Goal: Task Accomplishment & Management: Use online tool/utility

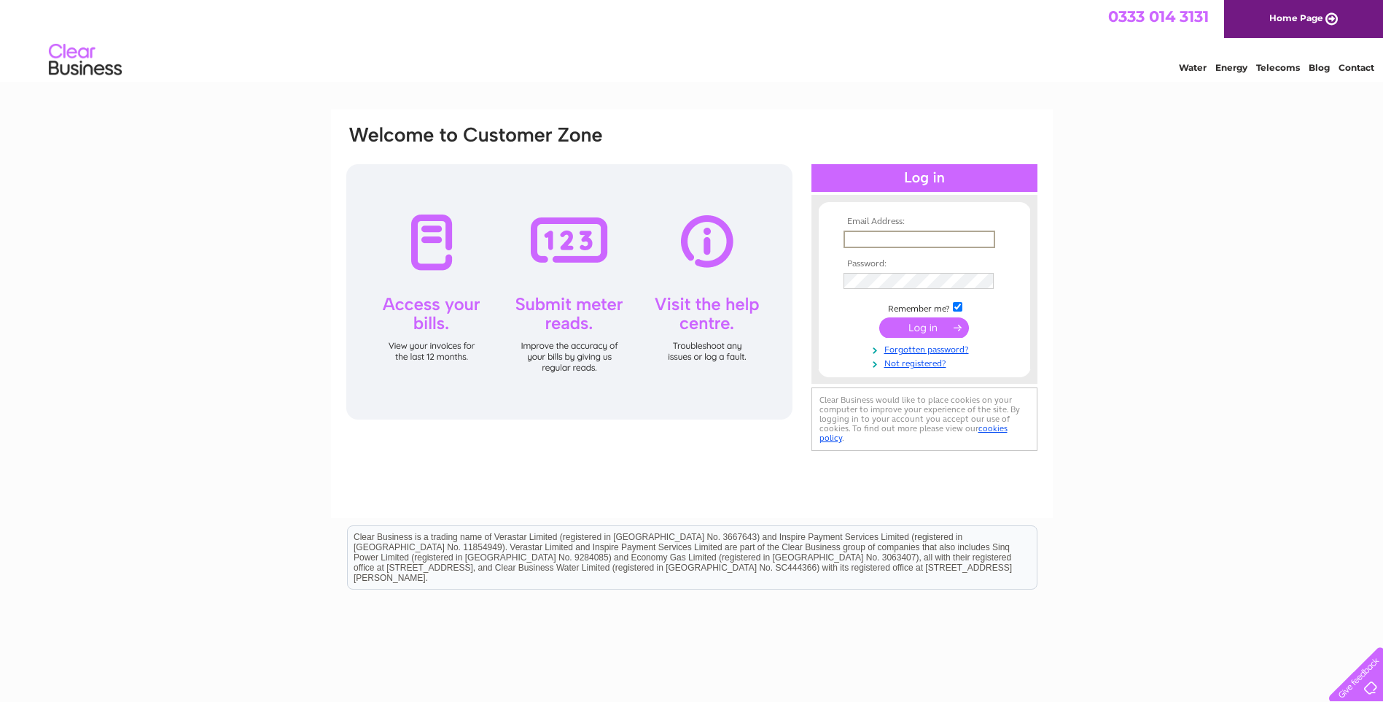
click at [884, 230] on input "text" at bounding box center [920, 239] width 152 height 18
type input "[EMAIL_ADDRESS][DOMAIN_NAME]"
click at [886, 270] on td at bounding box center [924, 279] width 169 height 23
click at [925, 349] on link "Forgotten password?" at bounding box center [927, 347] width 166 height 14
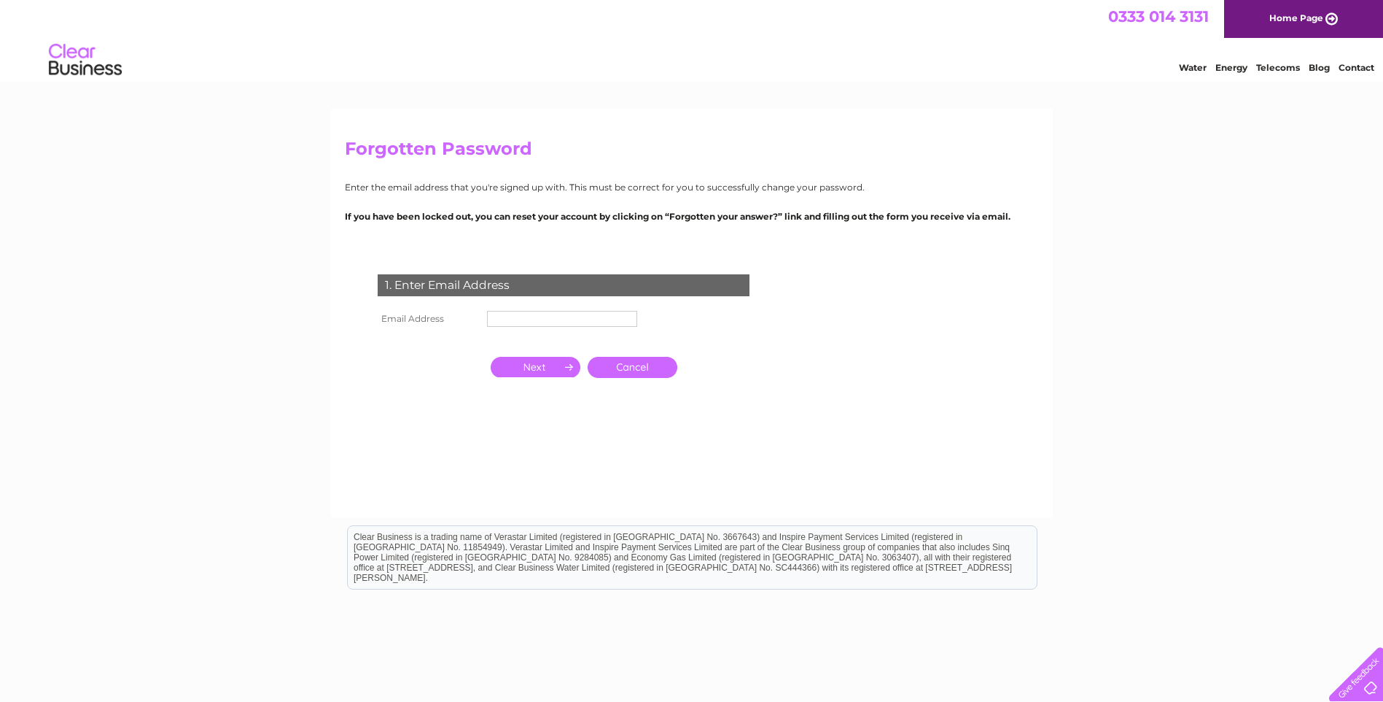
click at [572, 327] on td at bounding box center [563, 318] width 158 height 23
click at [562, 313] on input "text" at bounding box center [563, 320] width 152 height 18
type input "martockoptician@aol.com"
click at [536, 366] on input "button" at bounding box center [536, 367] width 90 height 20
click at [551, 363] on input "button" at bounding box center [536, 367] width 90 height 20
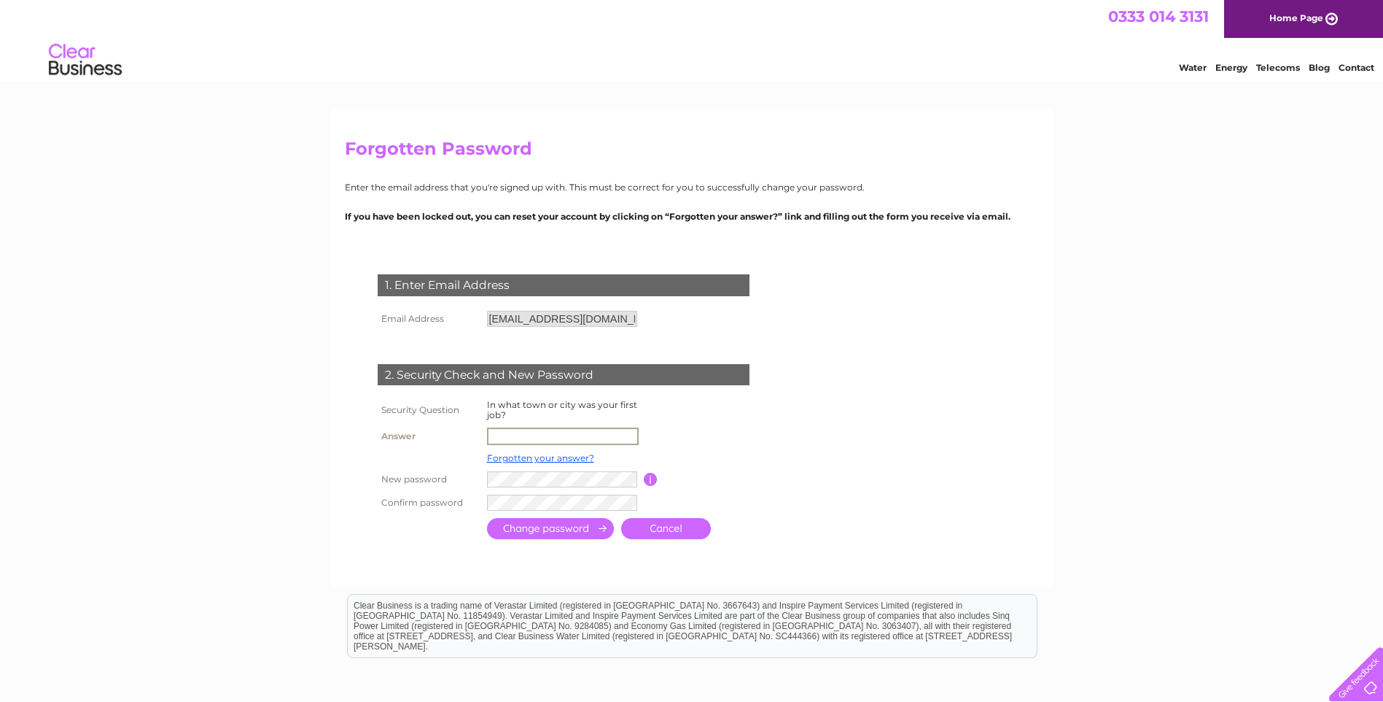
click at [537, 434] on input "text" at bounding box center [563, 436] width 152 height 18
type input "harare"
click at [564, 468] on td at bounding box center [564, 477] width 160 height 23
click at [415, 495] on tr "Confirm password" at bounding box center [581, 501] width 414 height 25
click at [252, 480] on div "Forgotten Password Enter the email address that you're signed up with. This mus…" at bounding box center [691, 472] width 1383 height 726
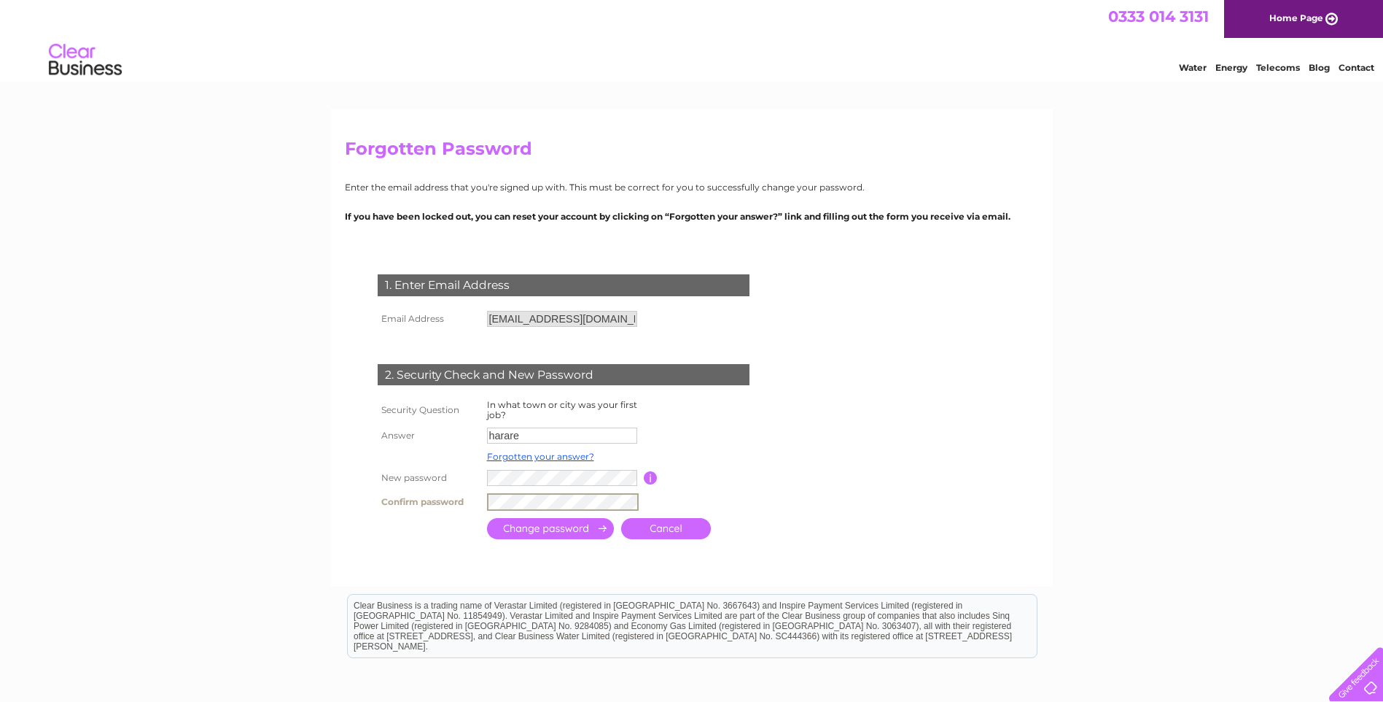
click at [459, 502] on tr "Confirm password" at bounding box center [581, 501] width 414 height 25
click at [561, 524] on input "submit" at bounding box center [550, 528] width 127 height 21
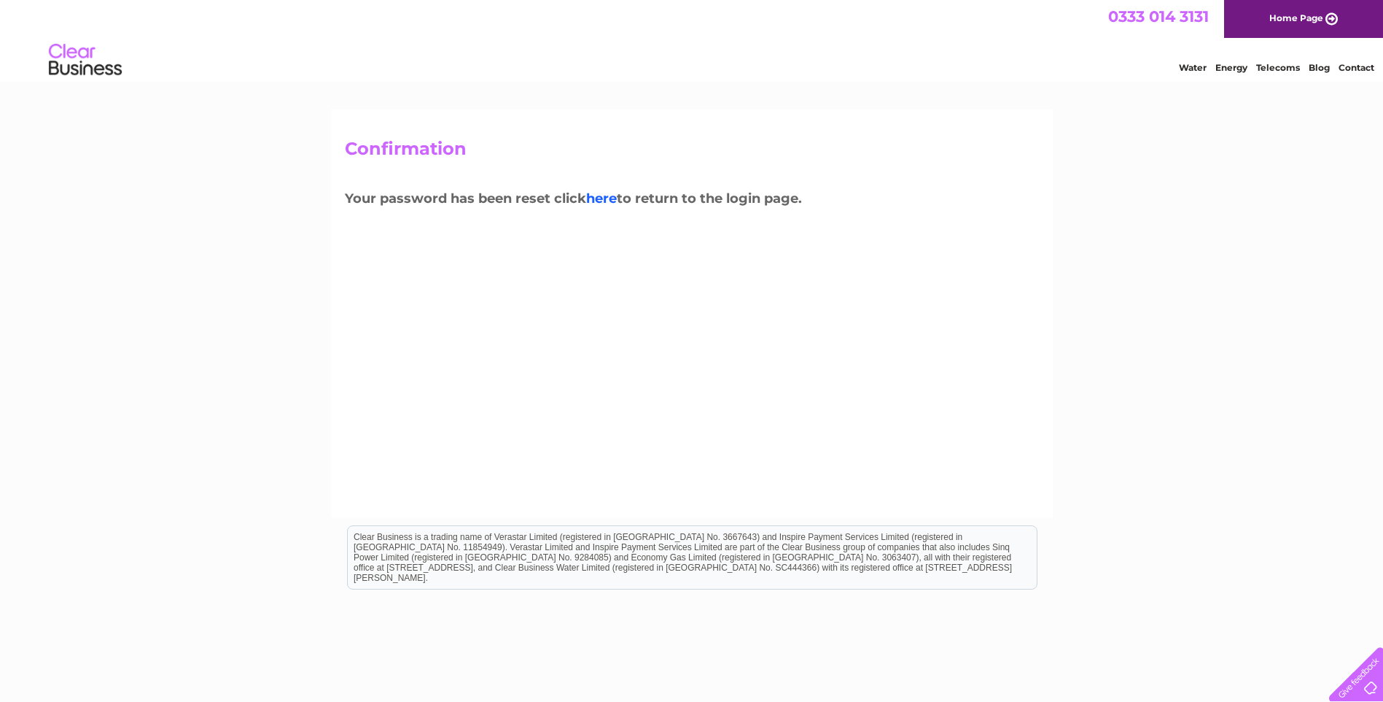
click at [612, 192] on link "here" at bounding box center [601, 198] width 31 height 16
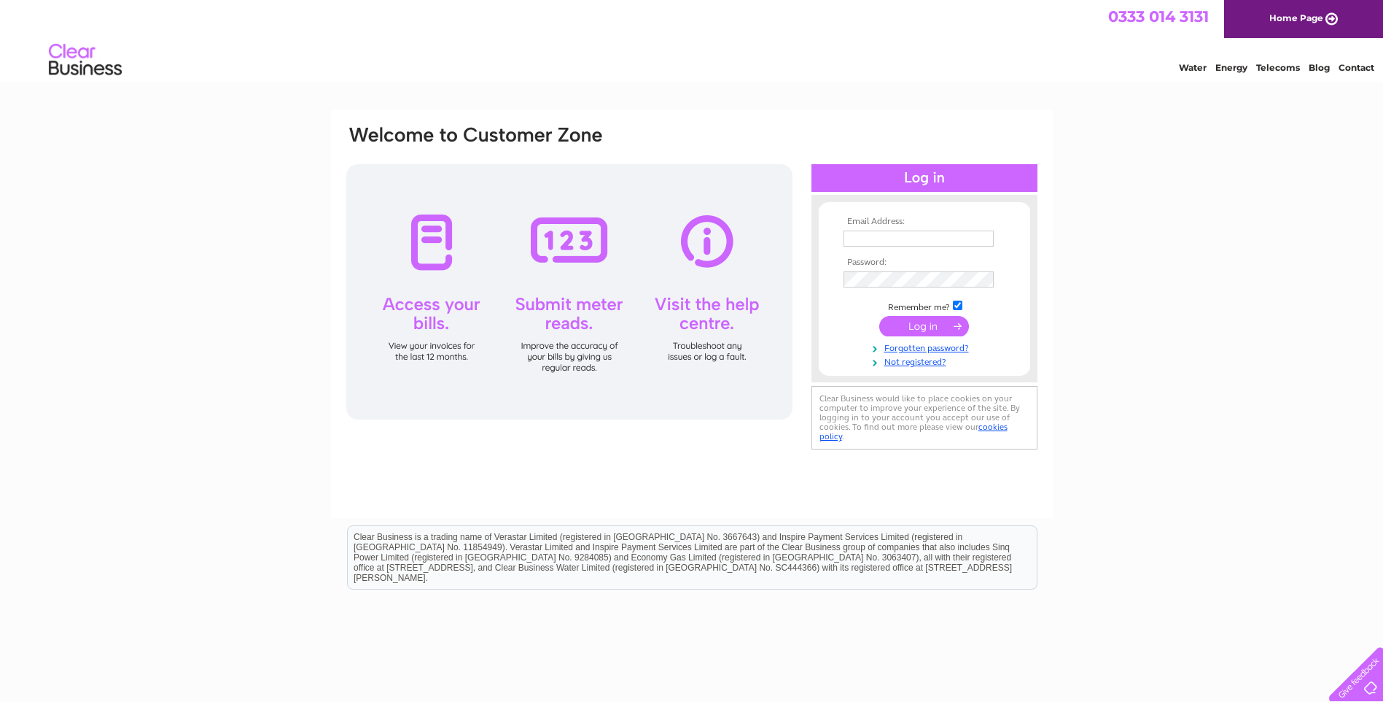
click at [907, 236] on input "text" at bounding box center [919, 238] width 150 height 16
type input "[EMAIL_ADDRESS][DOMAIN_NAME]"
click at [941, 324] on input "submit" at bounding box center [925, 326] width 90 height 20
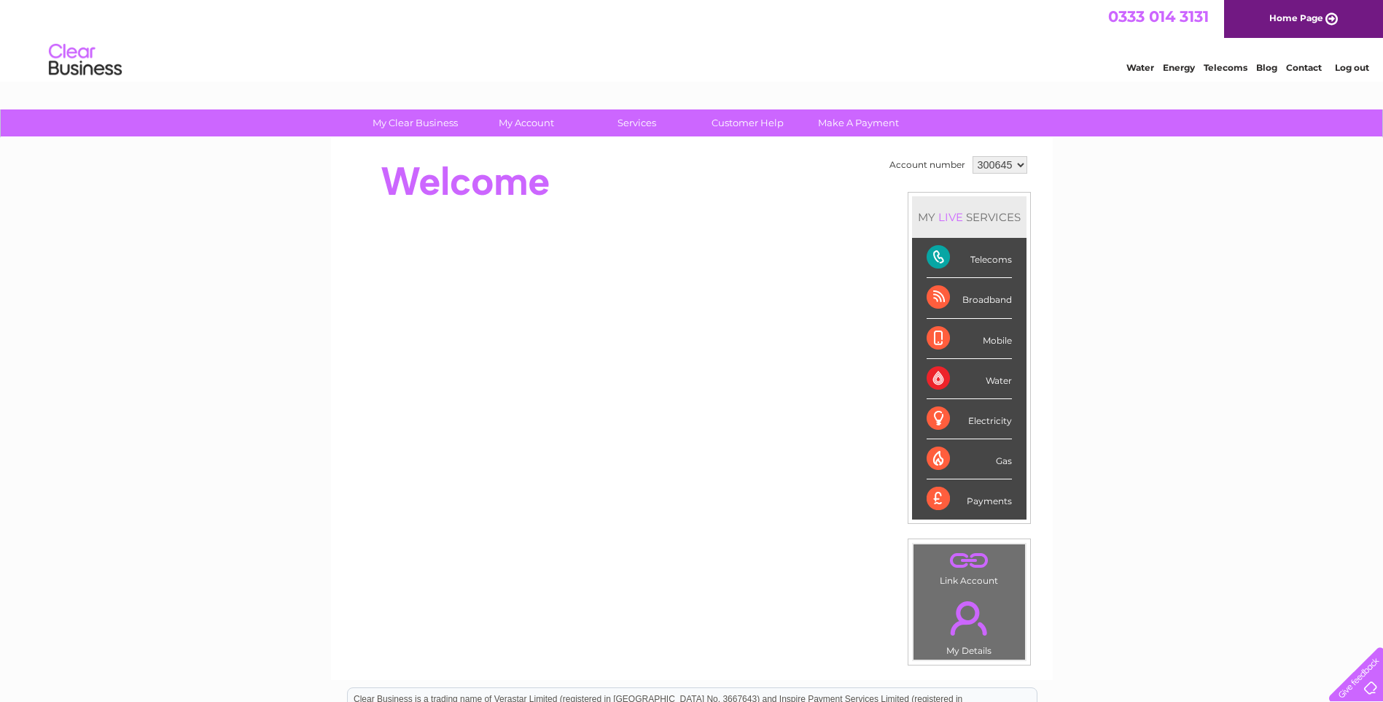
click at [1304, 64] on link "Contact" at bounding box center [1304, 67] width 36 height 11
click at [932, 301] on div "Broadband" at bounding box center [969, 298] width 85 height 40
click at [968, 304] on div "Broadband" at bounding box center [969, 298] width 85 height 40
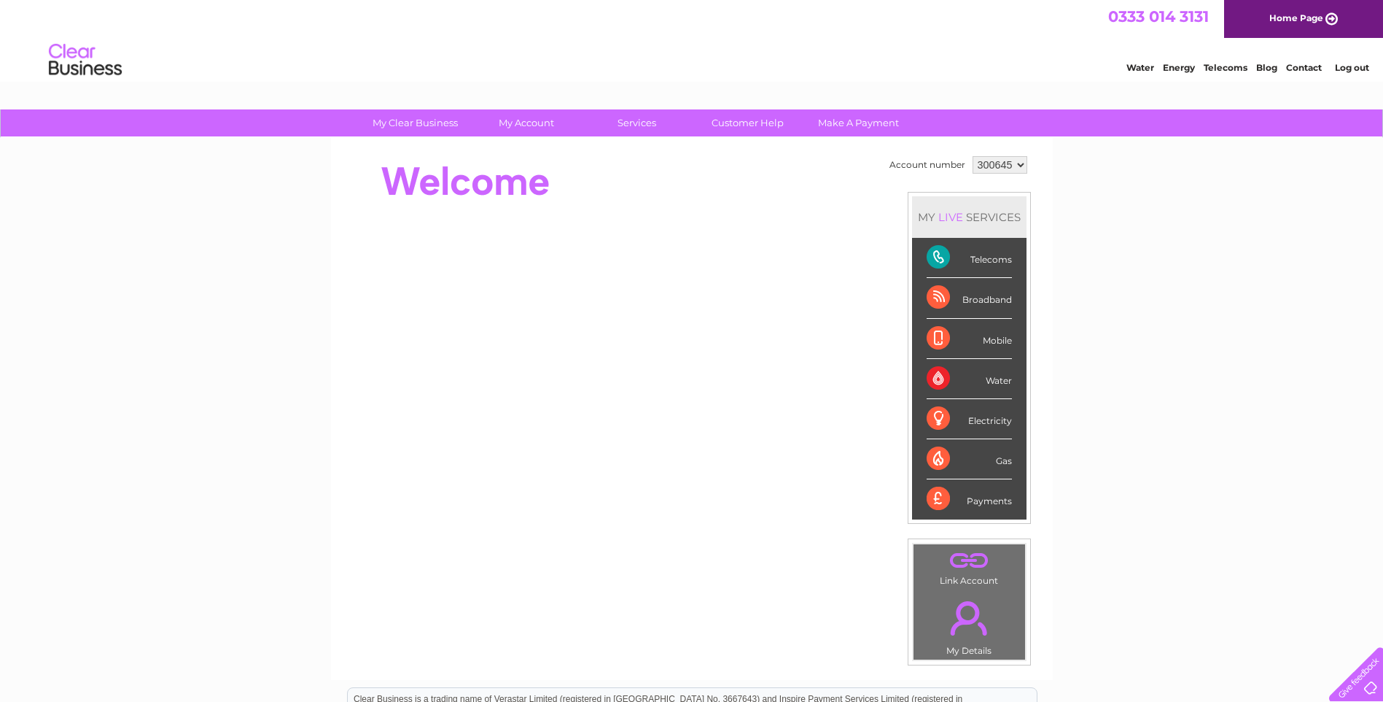
drag, startPoint x: 968, startPoint y: 304, endPoint x: 936, endPoint y: 298, distance: 32.6
click at [936, 298] on div "Broadband" at bounding box center [969, 298] width 85 height 40
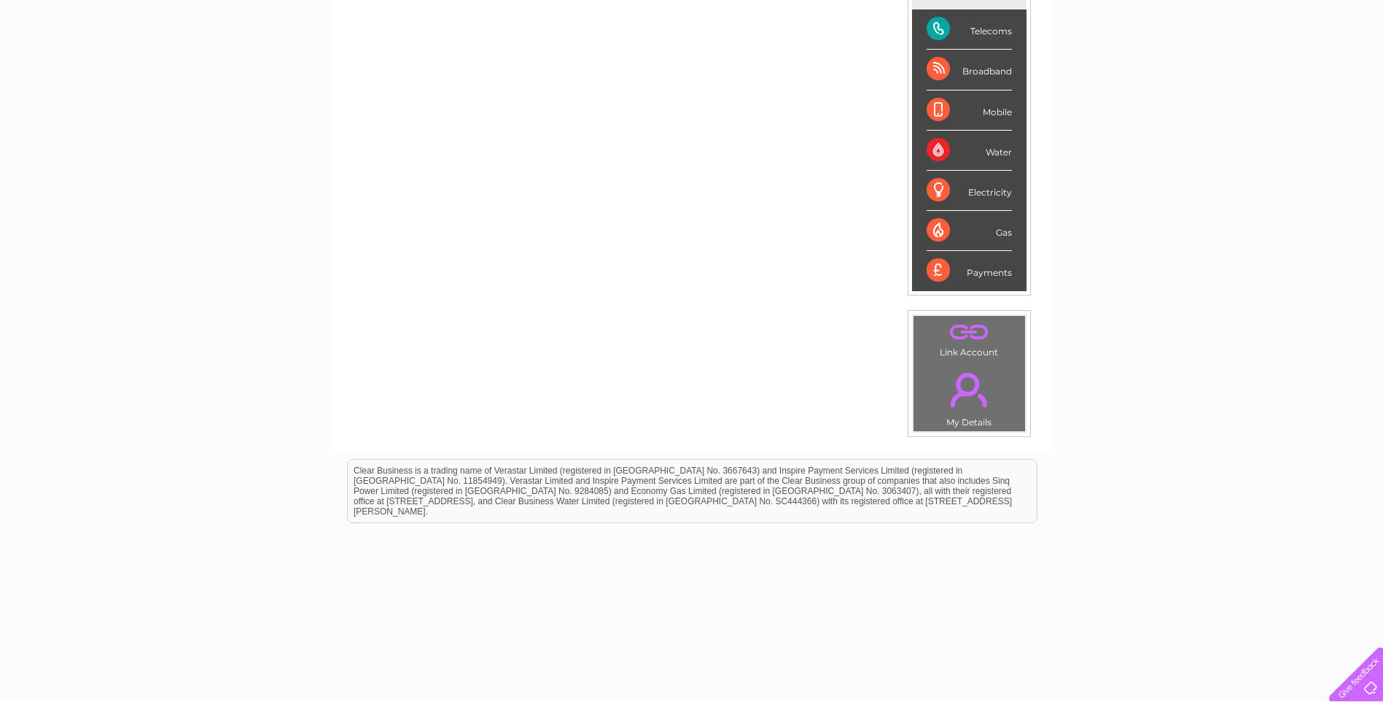
scroll to position [238, 0]
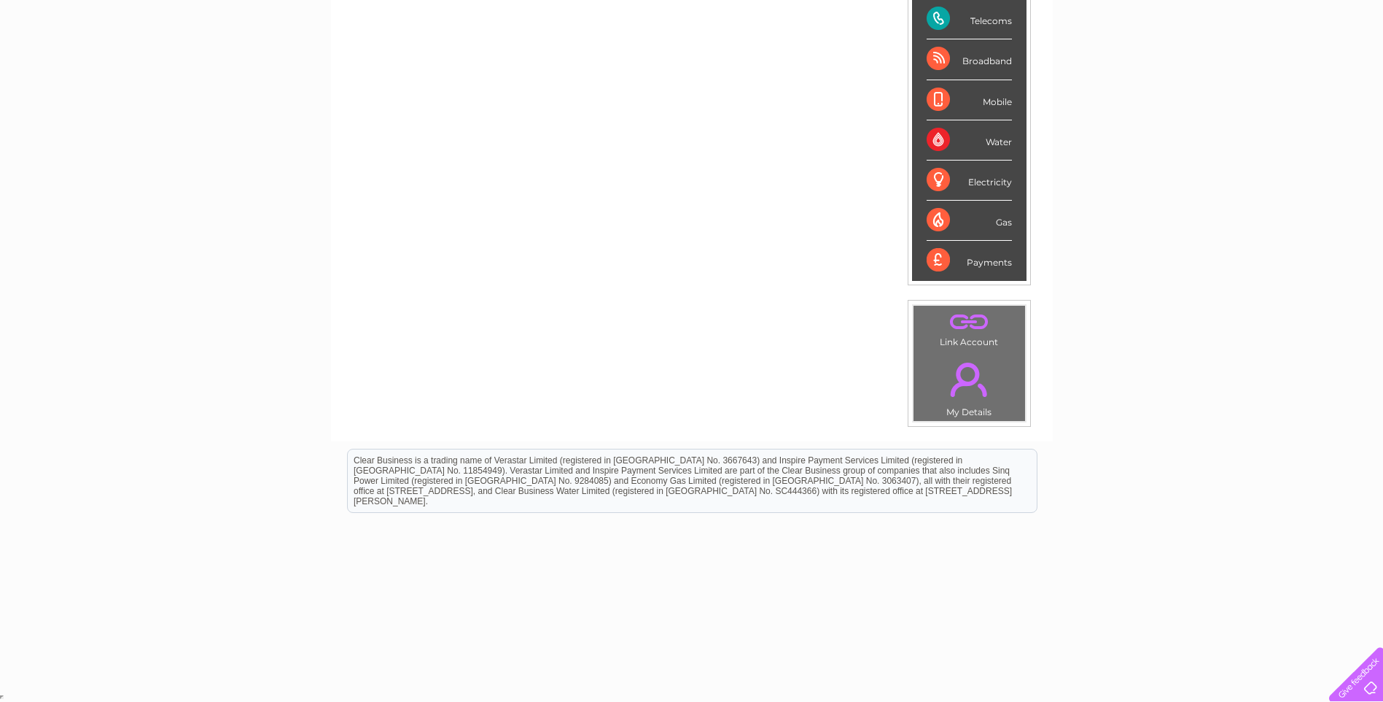
click at [997, 362] on link "." at bounding box center [969, 379] width 104 height 51
click at [944, 377] on link "." at bounding box center [969, 379] width 104 height 51
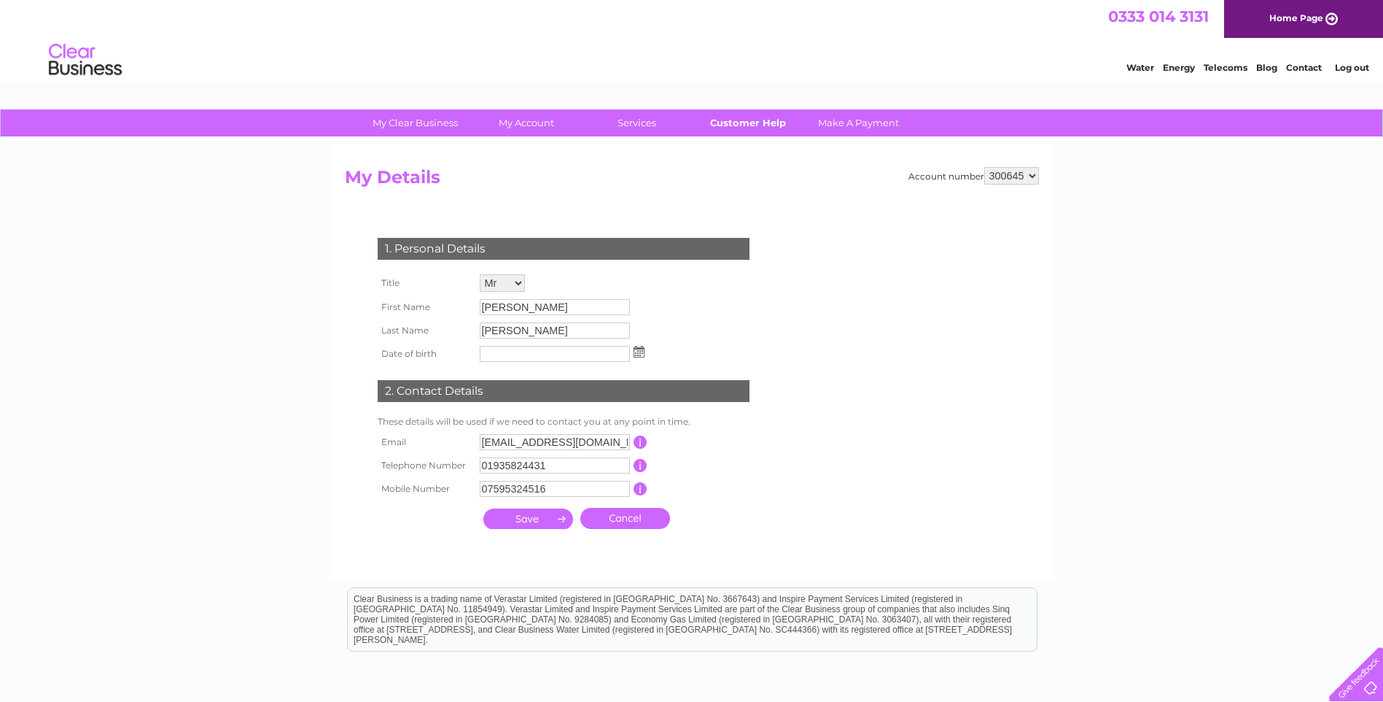
click at [748, 126] on link "Customer Help" at bounding box center [748, 122] width 120 height 27
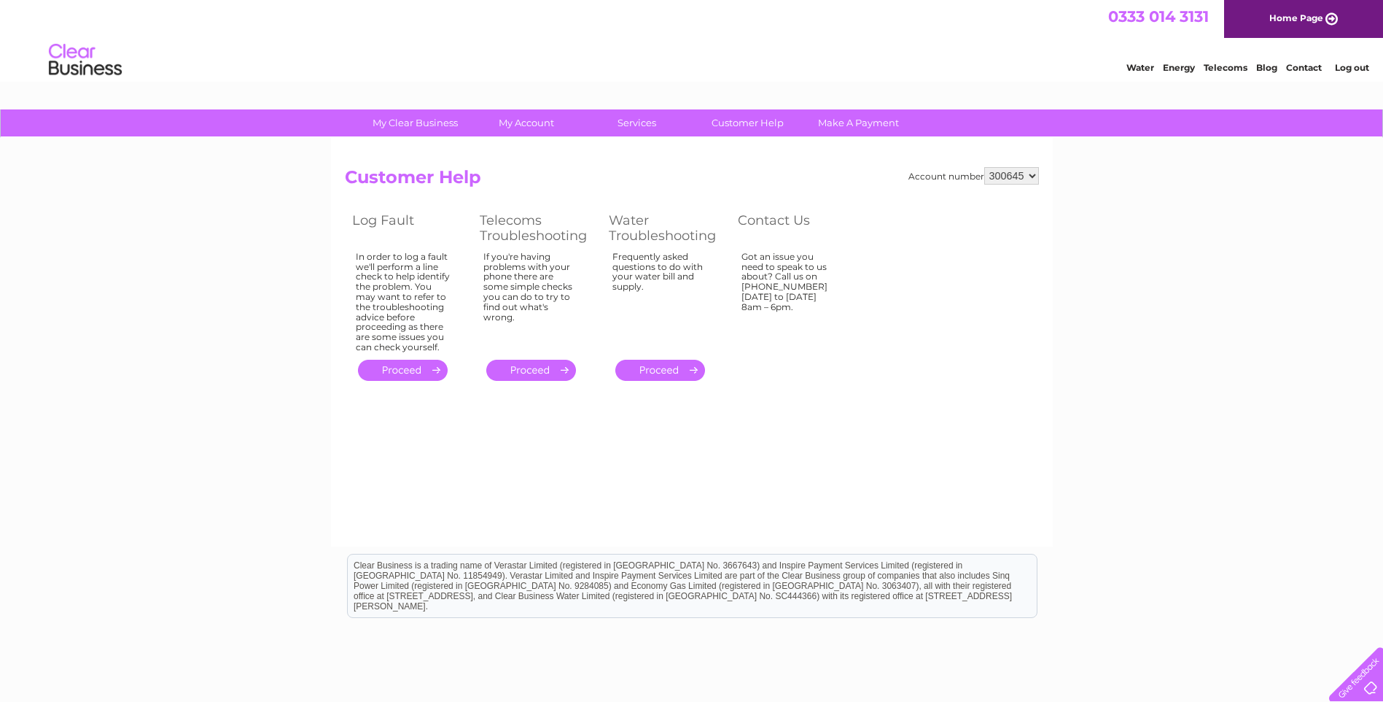
click at [559, 370] on link "." at bounding box center [531, 370] width 90 height 21
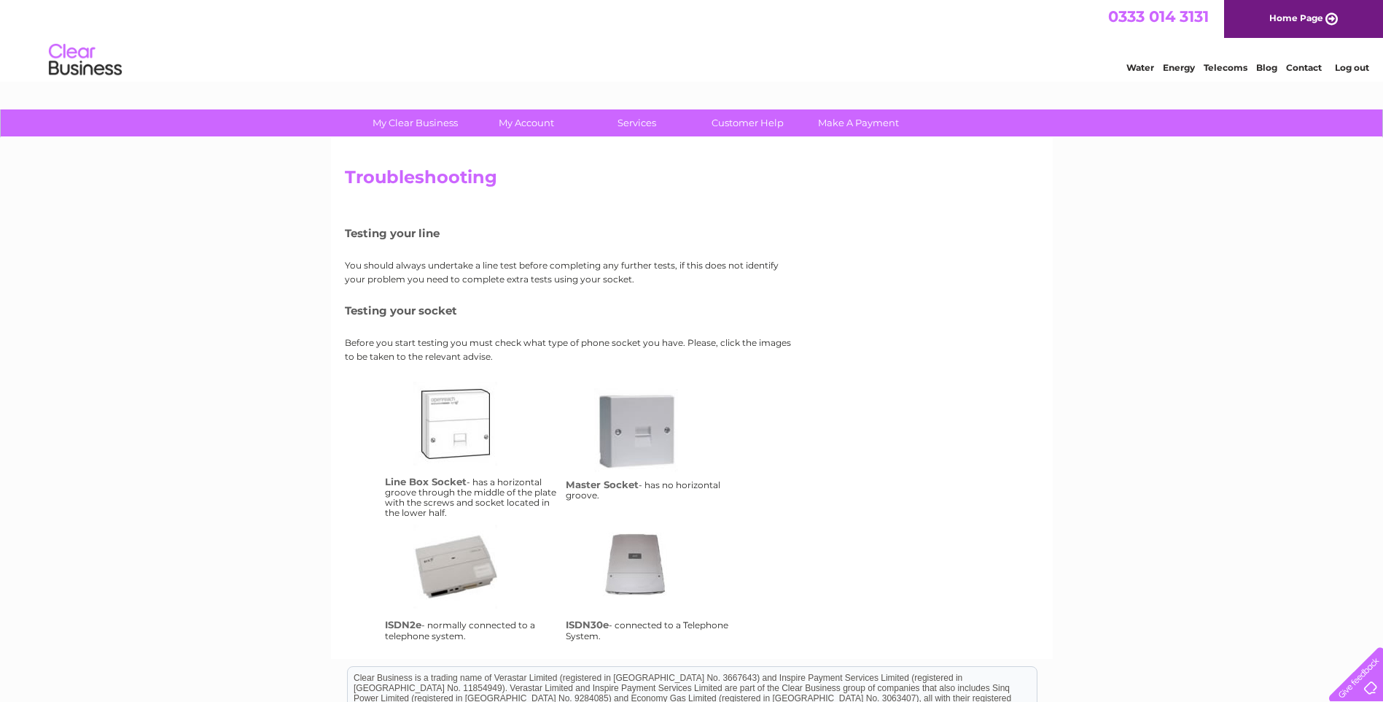
click at [666, 424] on link "ms" at bounding box center [652, 446] width 117 height 117
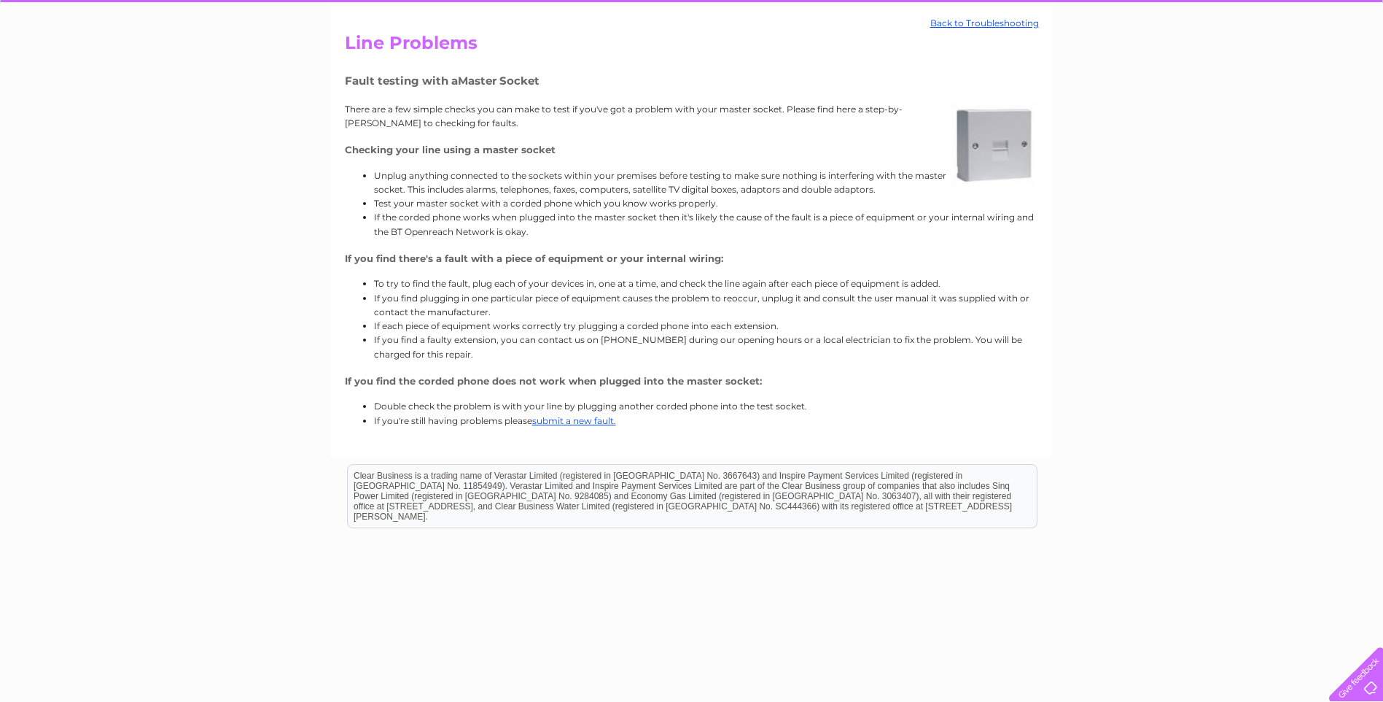
scroll to position [150, 0]
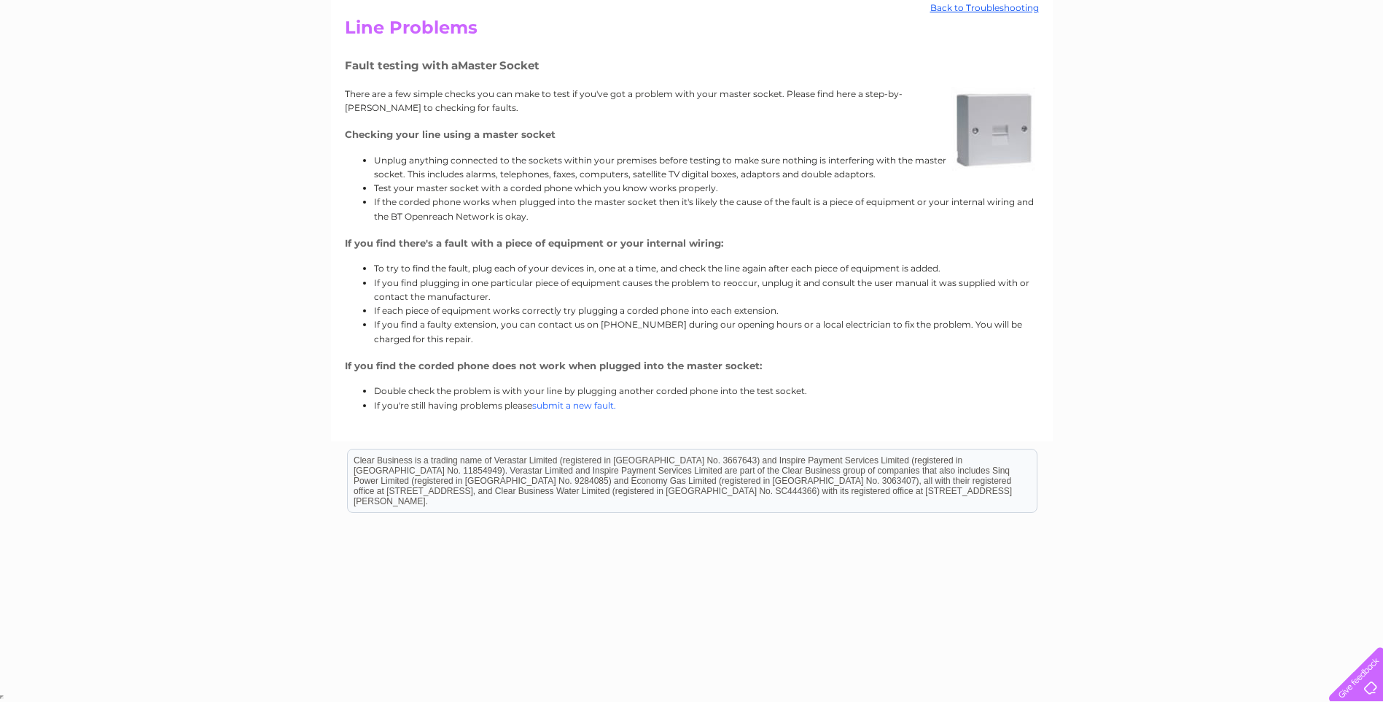
click at [594, 408] on link "submit a new fault." at bounding box center [574, 405] width 84 height 11
click at [571, 410] on link "submit a new fault." at bounding box center [574, 405] width 84 height 11
click at [575, 396] on li "Double check the problem is with your line by plugging another corded phone int…" at bounding box center [706, 391] width 665 height 14
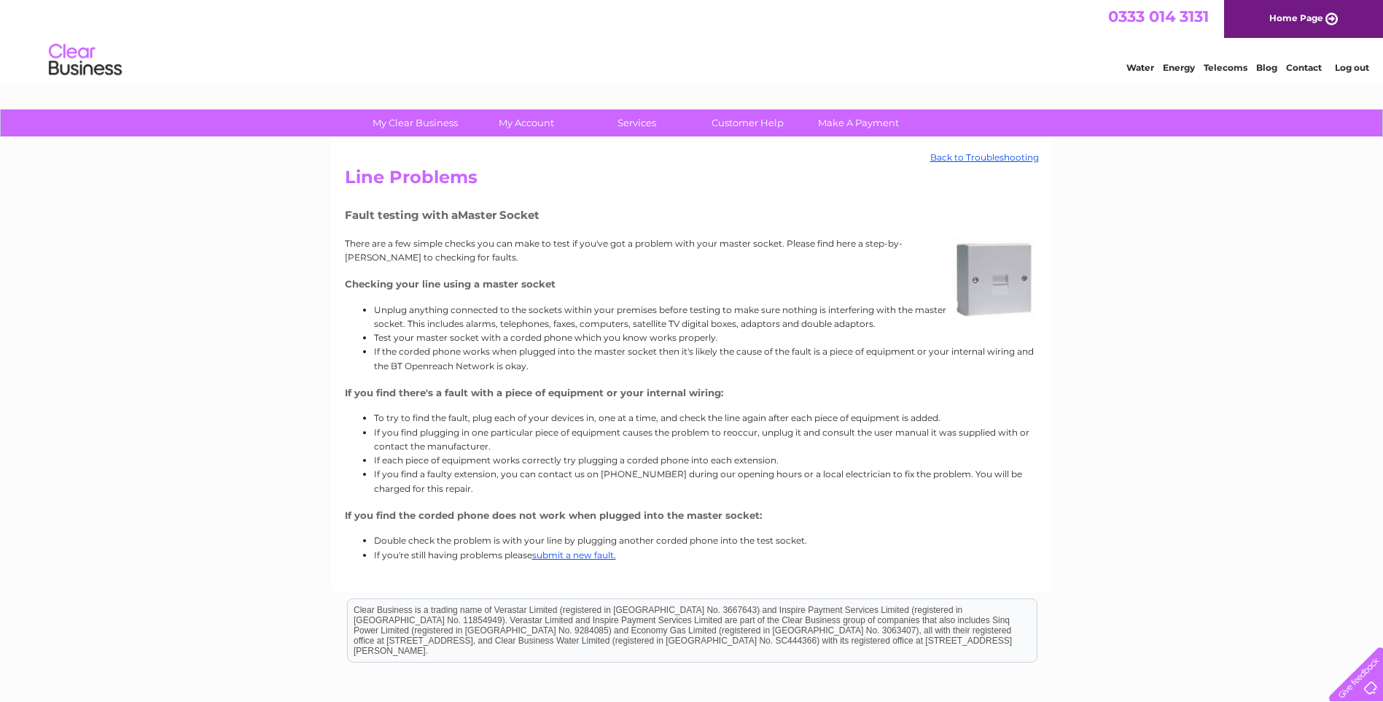
click at [1304, 71] on link "Contact" at bounding box center [1304, 67] width 36 height 11
